Goal: Information Seeking & Learning: Learn about a topic

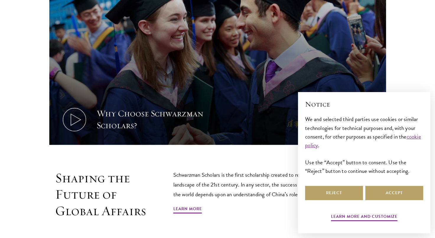
scroll to position [266, 0]
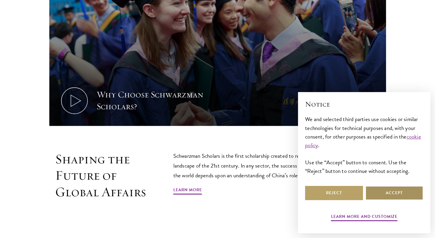
click at [379, 189] on button "Accept" at bounding box center [394, 193] width 58 height 14
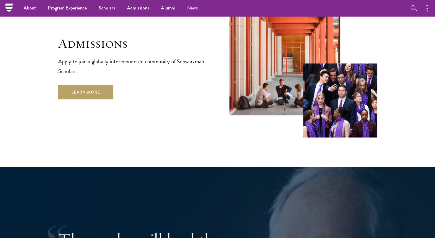
scroll to position [833, 0]
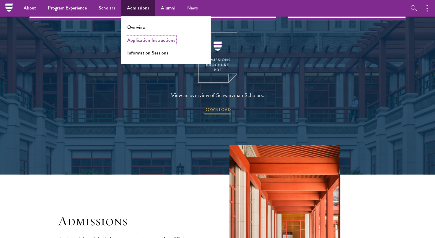
click at [141, 42] on link "Application Instructions" at bounding box center [151, 40] width 48 height 7
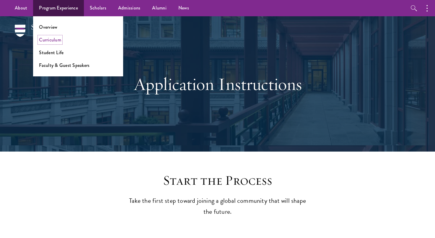
click at [51, 38] on link "Curriculum" at bounding box center [50, 39] width 22 height 7
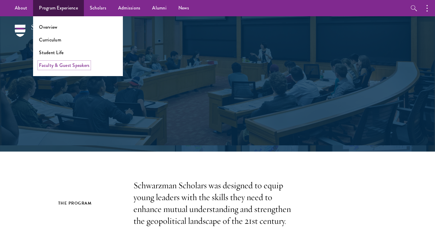
click at [59, 65] on link "Faculty & Guest Speakers" at bounding box center [64, 65] width 51 height 7
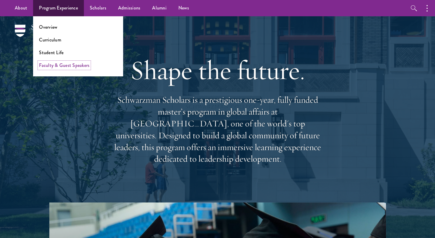
click at [71, 64] on link "Faculty & Guest Speakers" at bounding box center [64, 65] width 51 height 7
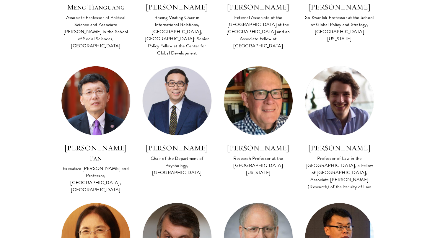
scroll to position [1359, 0]
